Goal: Contribute content

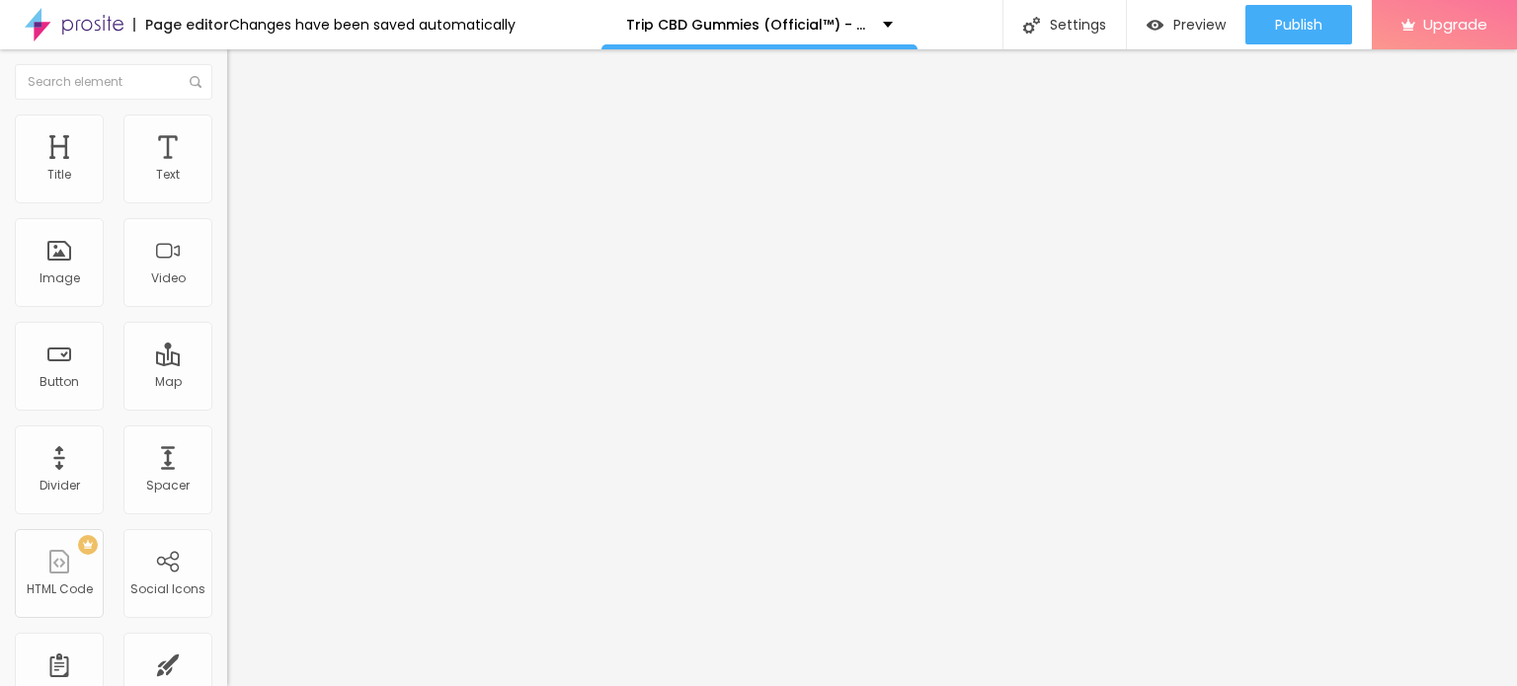
click at [227, 170] on span "Add image" at bounding box center [267, 161] width 81 height 17
drag, startPoint x: 178, startPoint y: 254, endPoint x: 227, endPoint y: 294, distance: 63.9
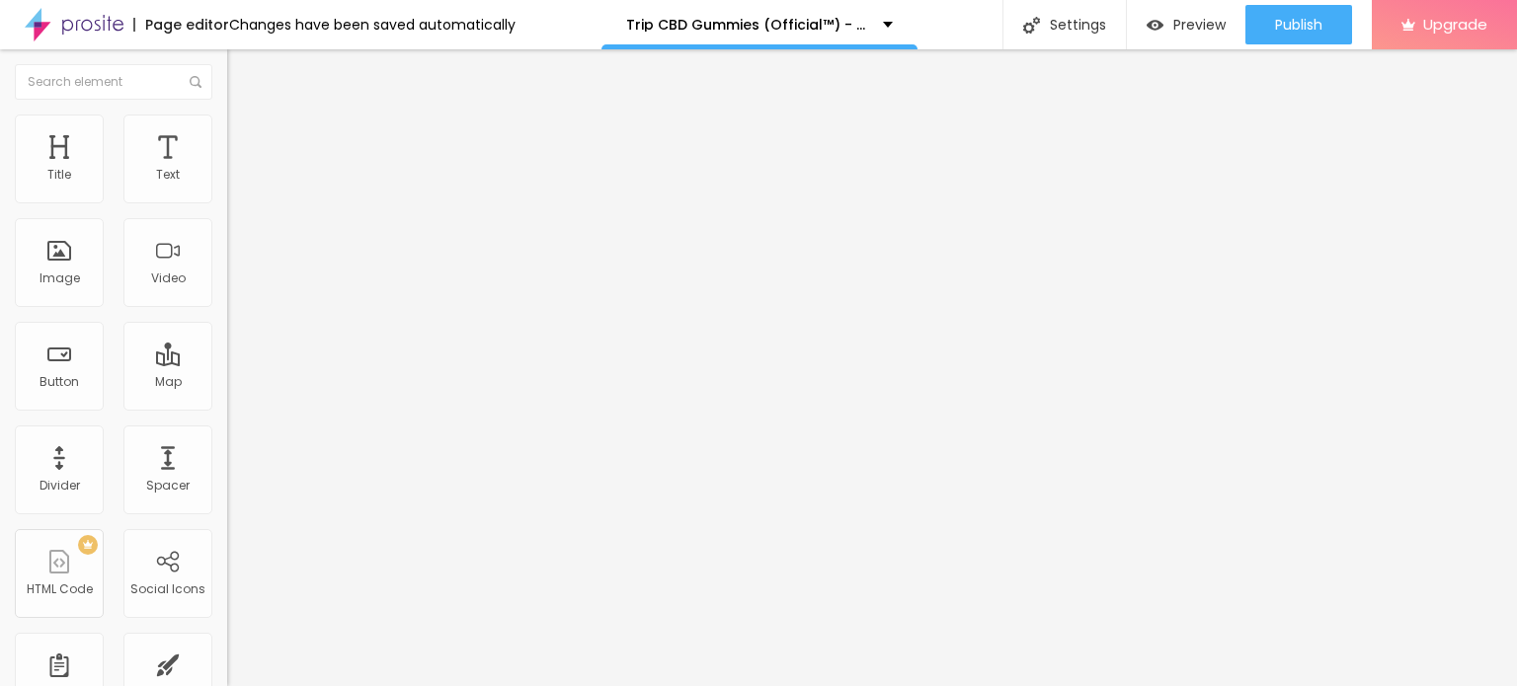
click at [227, 121] on img at bounding box center [236, 124] width 18 height 18
type input "95"
type input "90"
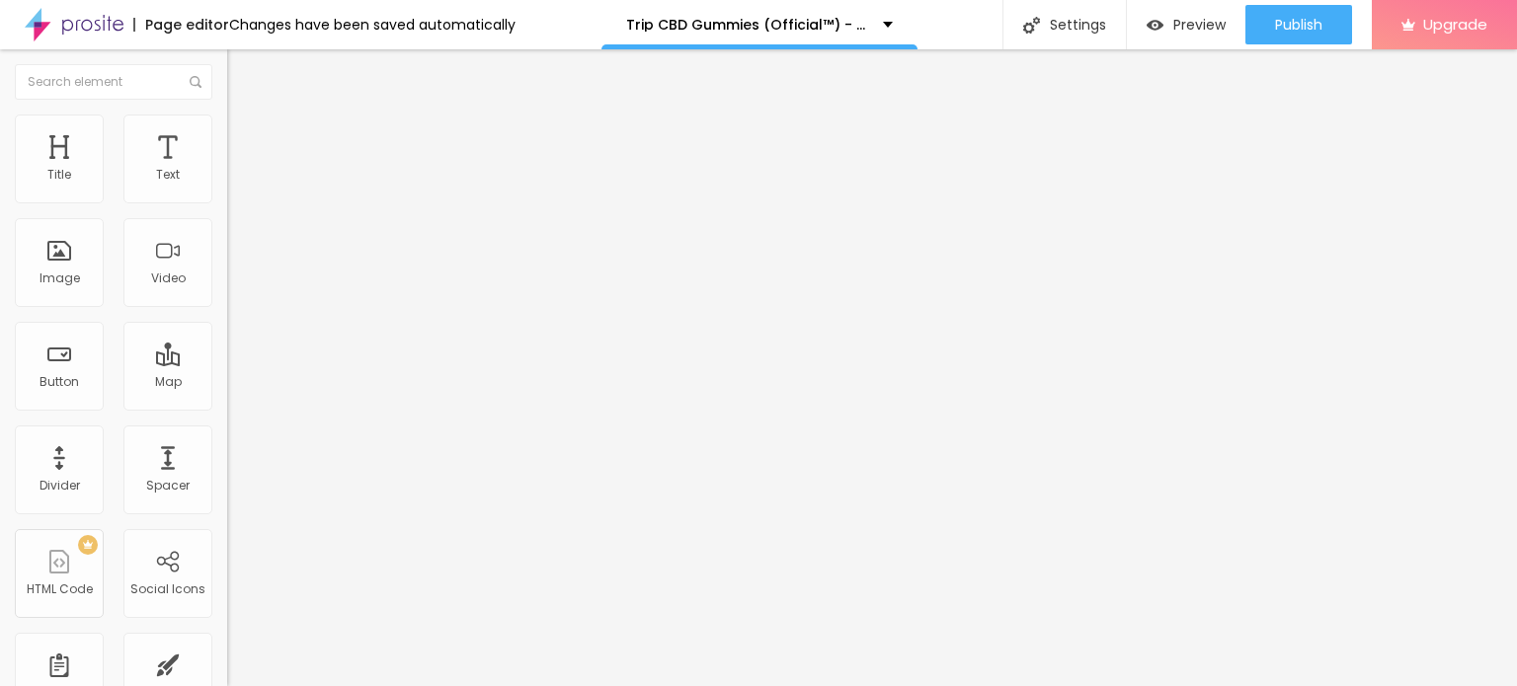
type input "70"
type input "65"
type input "60"
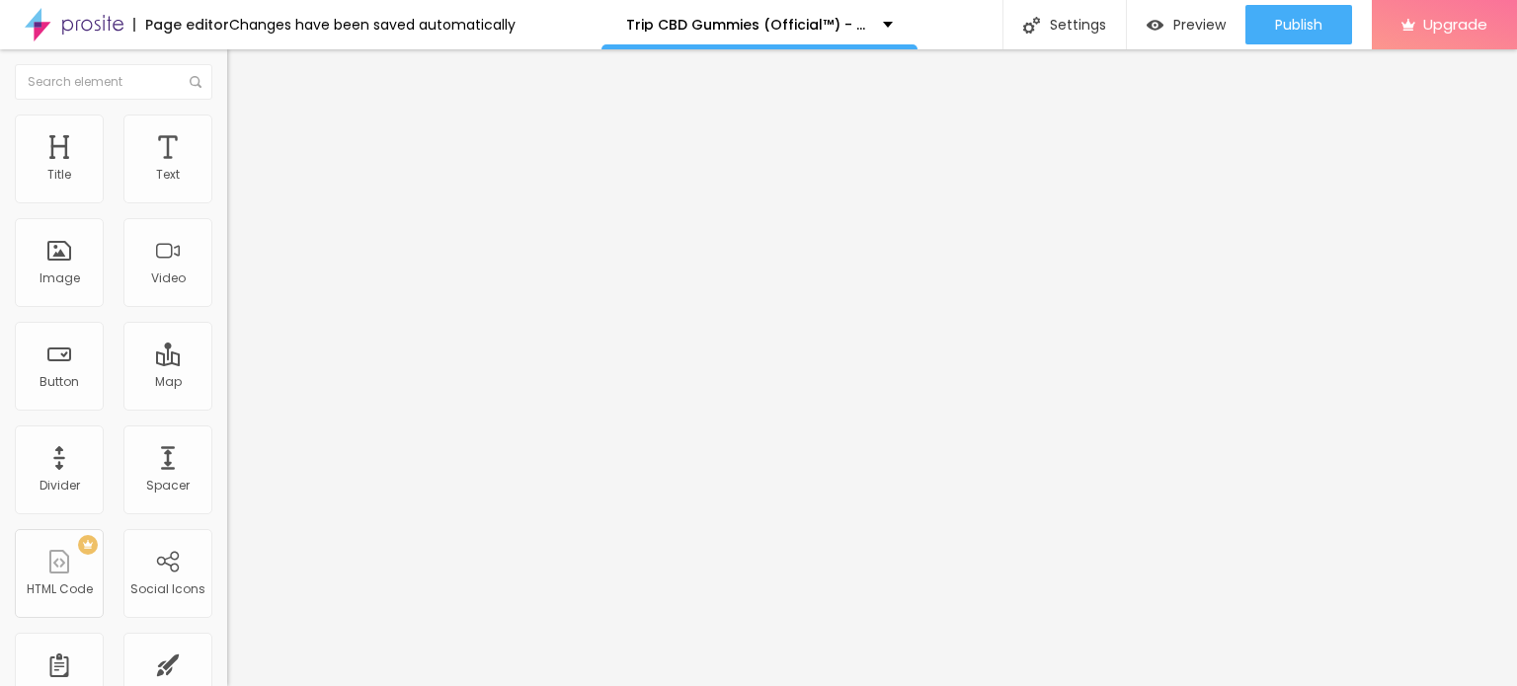
type input "60"
type input "55"
type input "50"
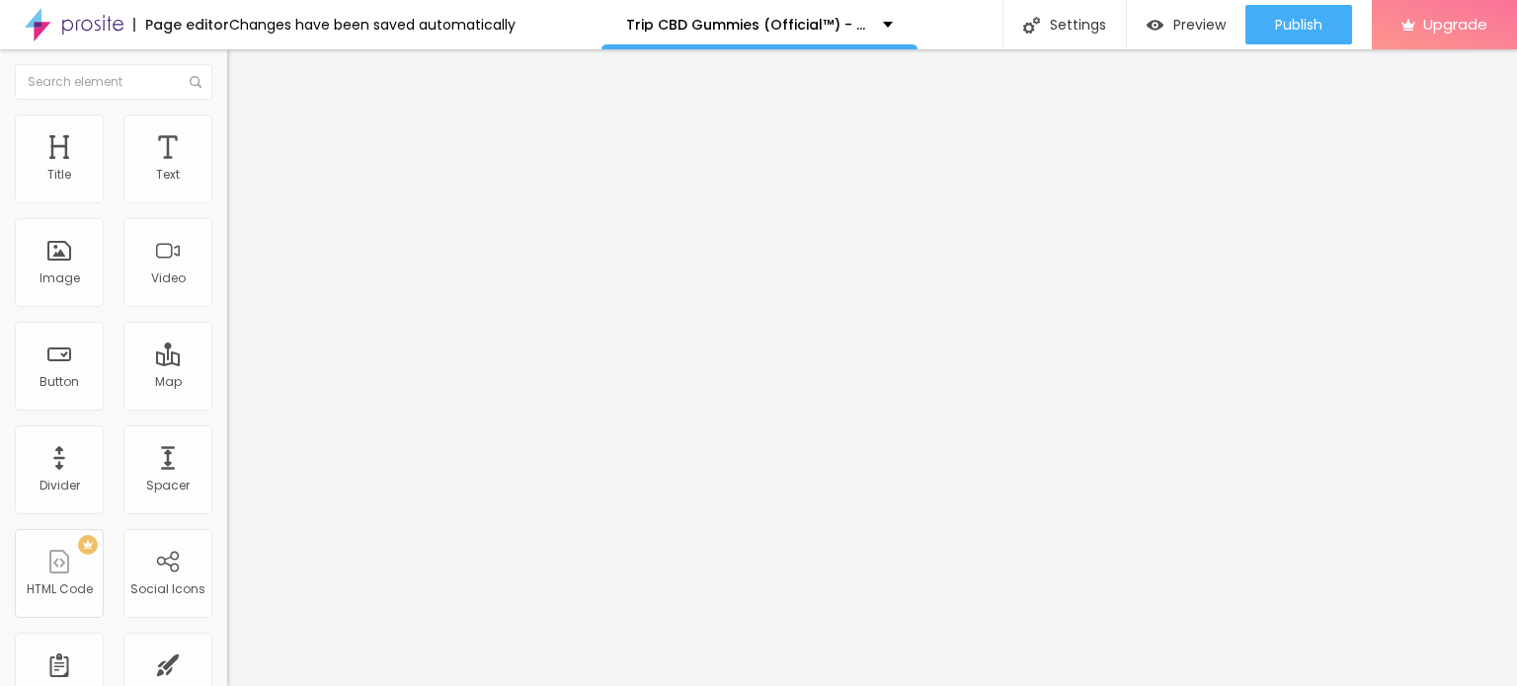
type input "45"
type input "40"
type input "35"
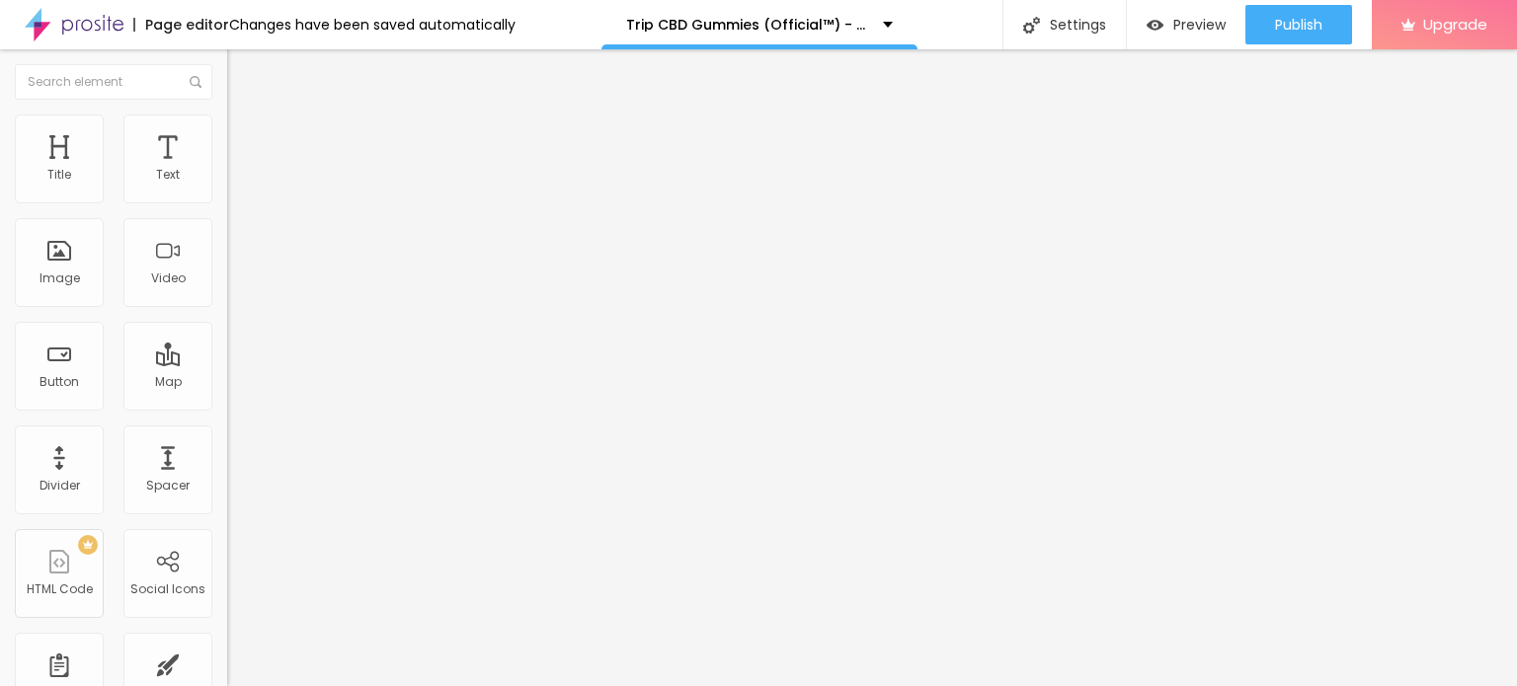
drag, startPoint x: 207, startPoint y: 209, endPoint x: 77, endPoint y: 212, distance: 130.4
type input "35"
click at [227, 202] on input "range" at bounding box center [290, 195] width 127 height 16
click at [227, 115] on li "Content" at bounding box center [340, 105] width 227 height 20
click at [227, 405] on input "https://" at bounding box center [345, 395] width 237 height 20
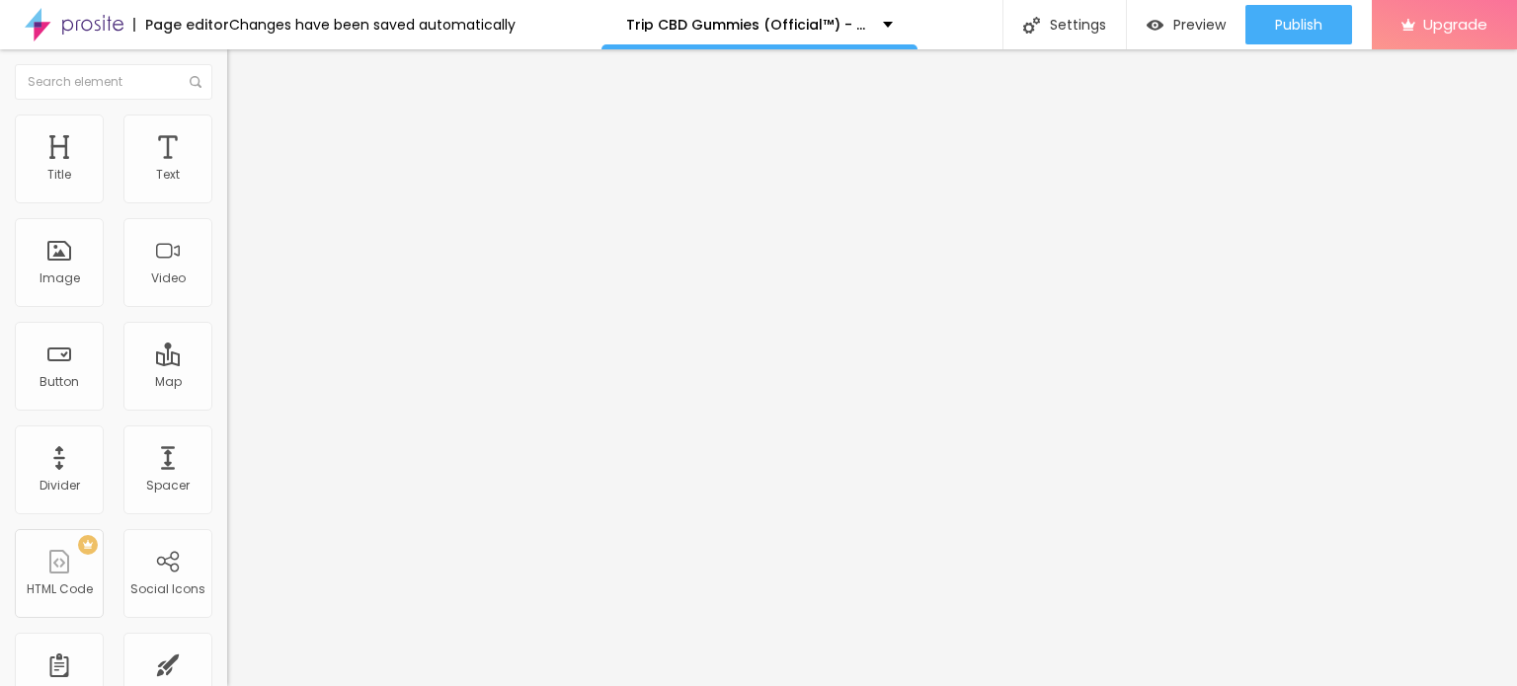
paste input "[DOMAIN_NAME][URL]"
type input "[URL][DOMAIN_NAME]"
click at [227, 186] on input "Click me" at bounding box center [345, 176] width 237 height 20
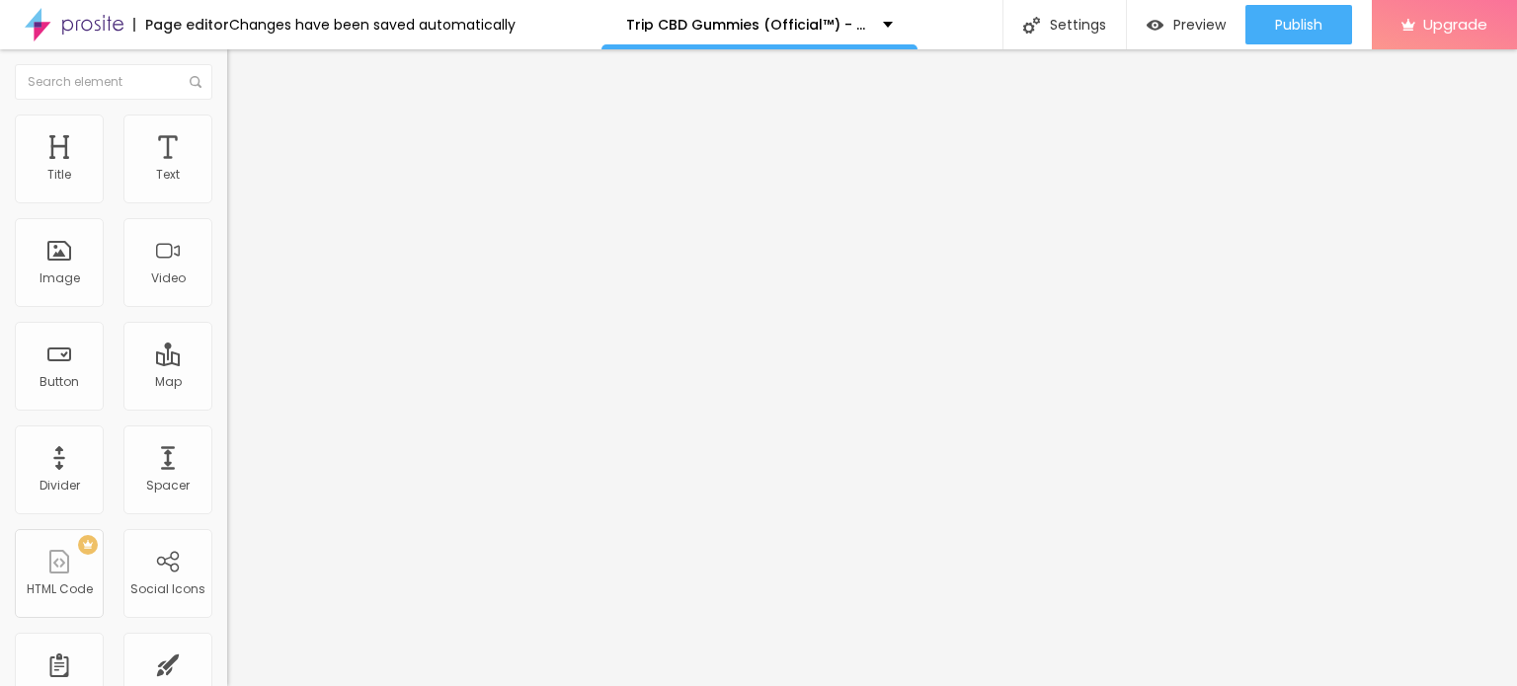
click at [227, 186] on input "Click me" at bounding box center [345, 176] width 237 height 20
paste input "😍👇SHOP NOW😍👇"
type input "😍👇SHOP NOW😍👇"
click at [227, 407] on input "https://" at bounding box center [345, 397] width 237 height 20
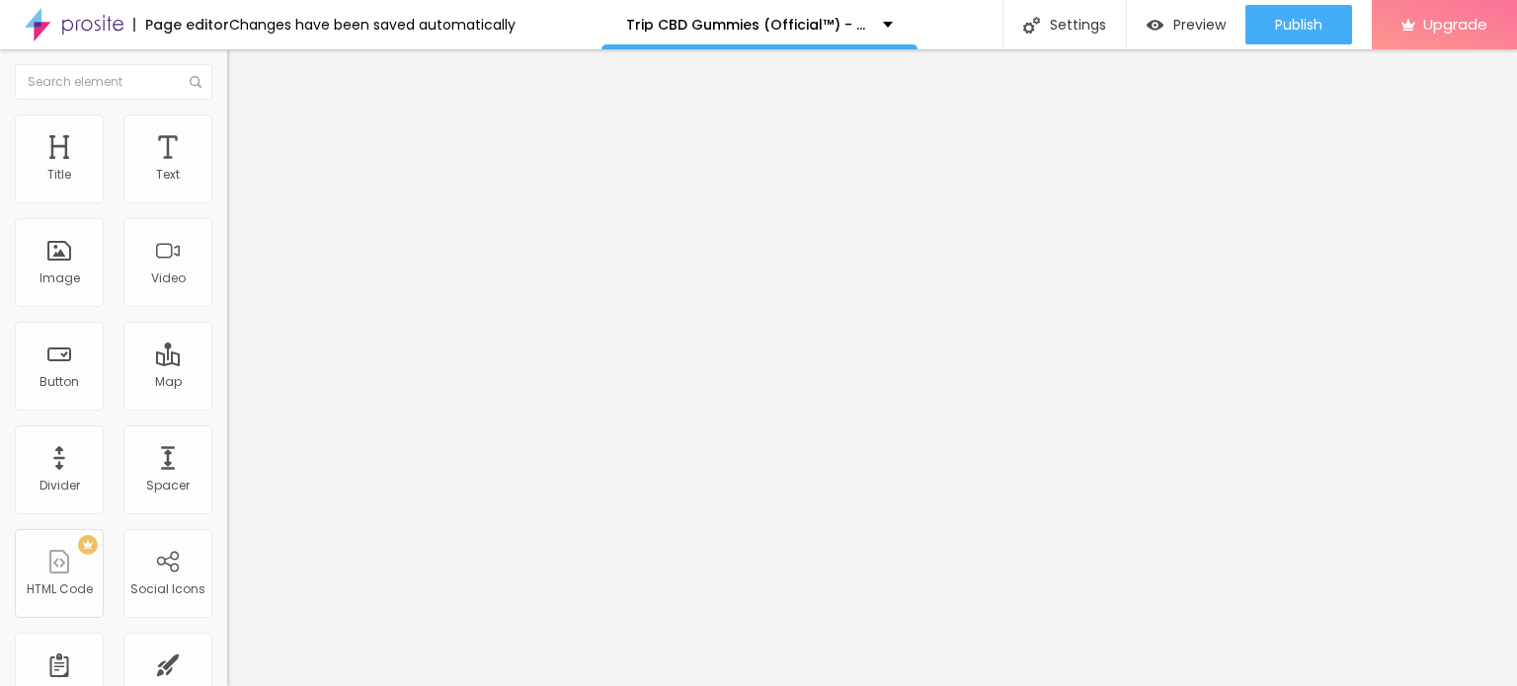
click at [227, 407] on input "https://" at bounding box center [345, 397] width 237 height 20
paste input "[DOMAIN_NAME][URL]"
type input "[URL][DOMAIN_NAME]"
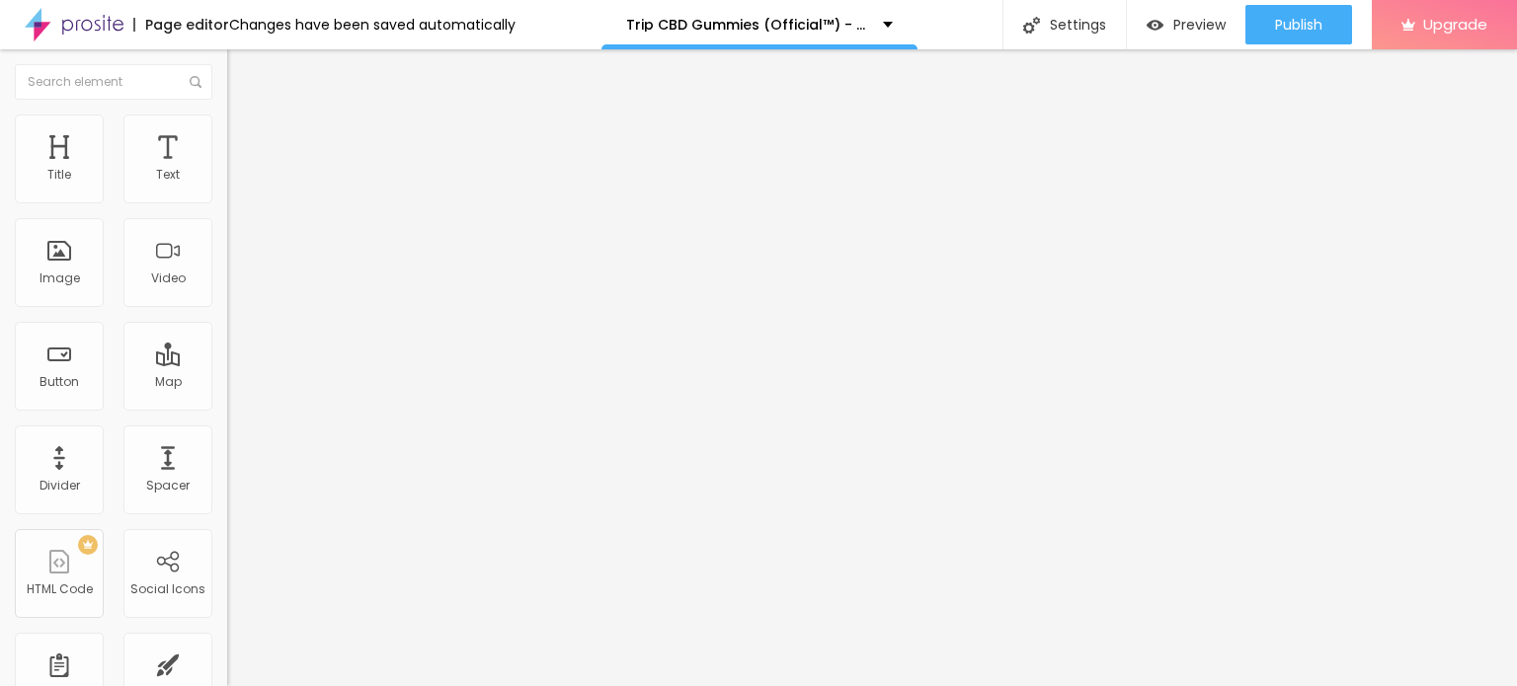
click at [227, 432] on div at bounding box center [340, 432] width 227 height 0
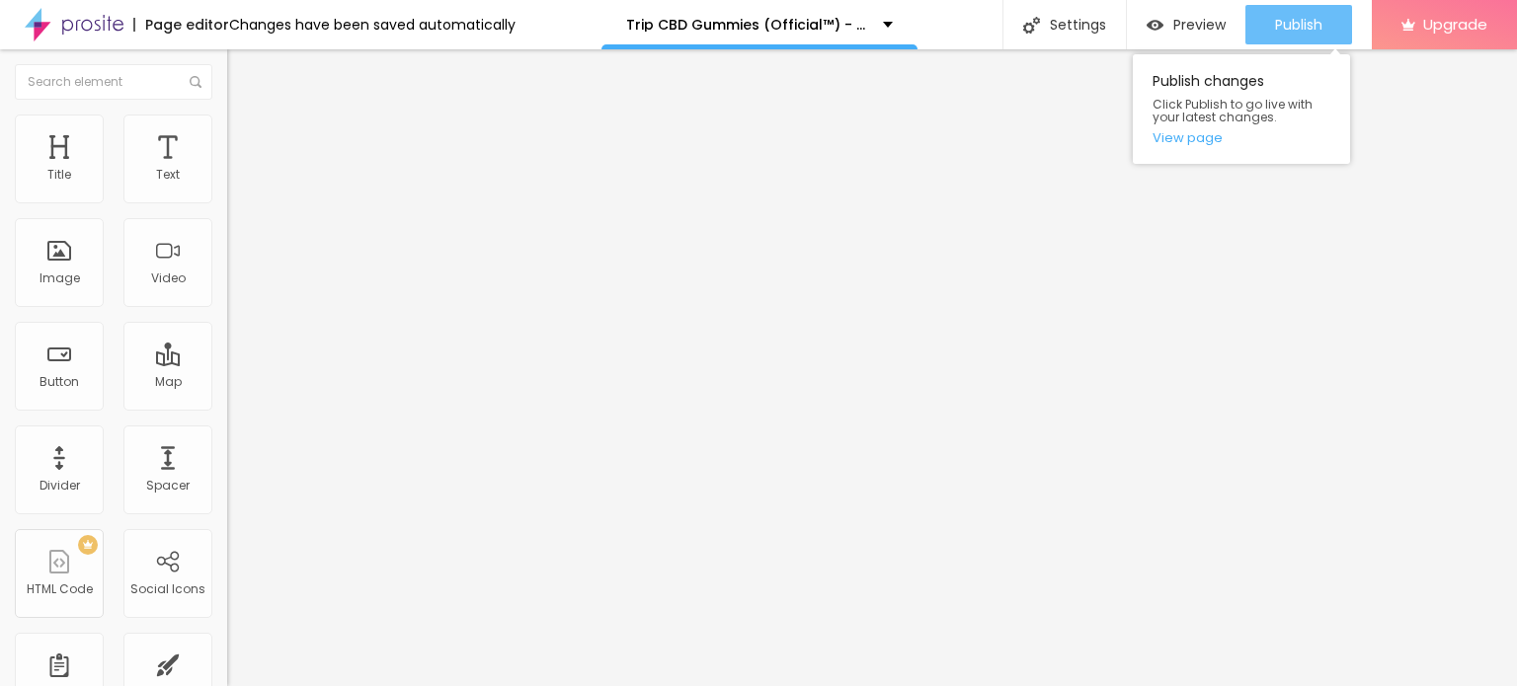
click at [1275, 21] on span "Publish" at bounding box center [1298, 25] width 47 height 16
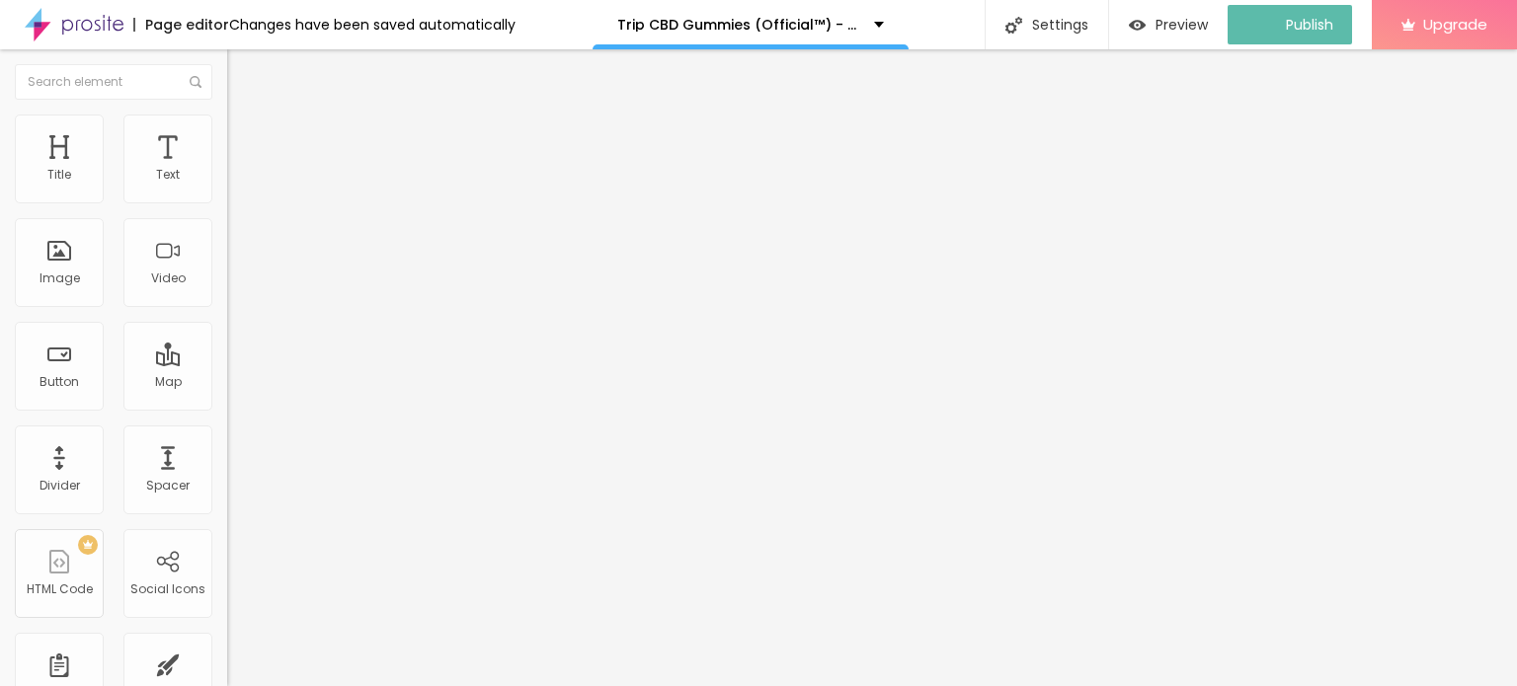
click at [76, 30] on img at bounding box center [74, 24] width 99 height 49
